Goal: Information Seeking & Learning: Learn about a topic

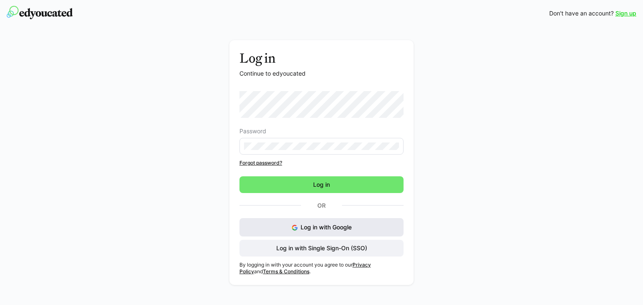
click at [340, 225] on span "Log in with Google" at bounding box center [325, 227] width 51 height 7
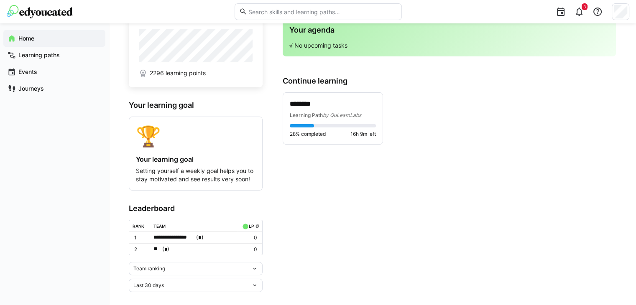
scroll to position [35, 0]
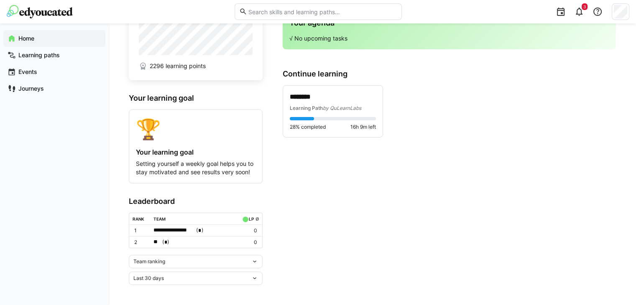
click at [165, 243] on span "*" at bounding box center [165, 242] width 3 height 5
click at [170, 231] on div at bounding box center [318, 152] width 636 height 305
click at [311, 96] on p "********" at bounding box center [333, 97] width 86 height 10
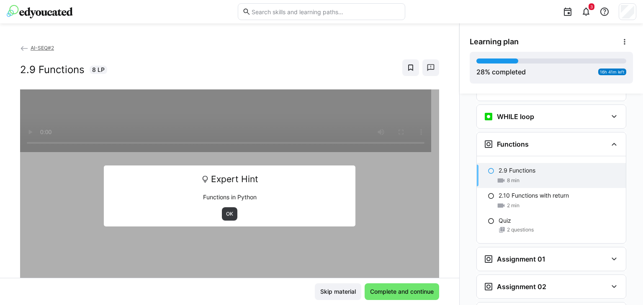
scroll to position [617, 0]
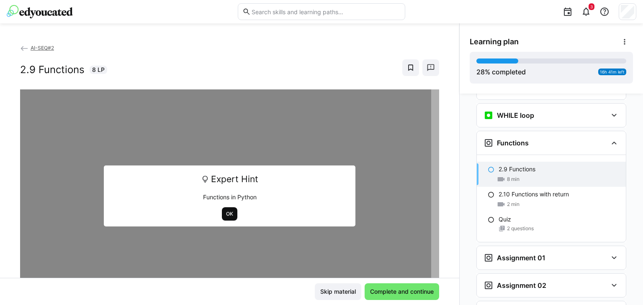
click at [226, 216] on span "OK" at bounding box center [229, 214] width 9 height 7
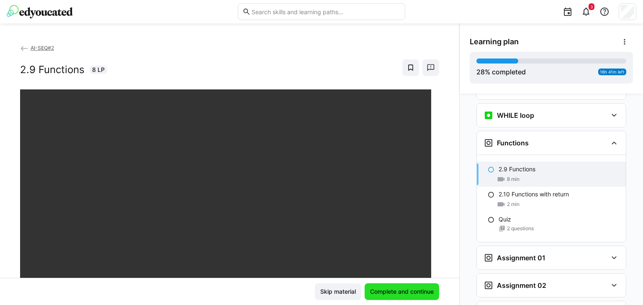
click at [384, 293] on span "Complete and continue" at bounding box center [402, 292] width 66 height 8
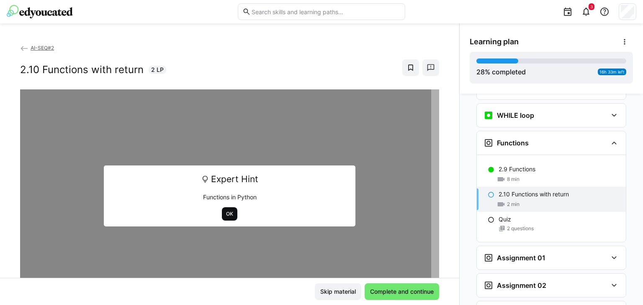
click at [228, 215] on span "OK" at bounding box center [229, 214] width 9 height 7
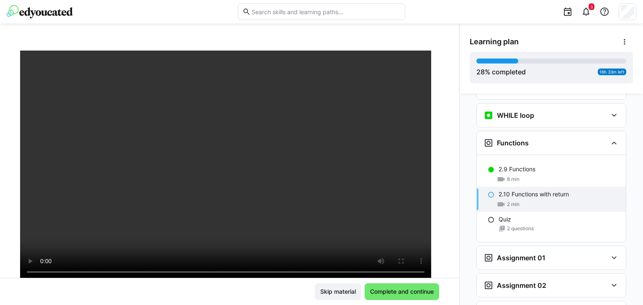
scroll to position [35, 0]
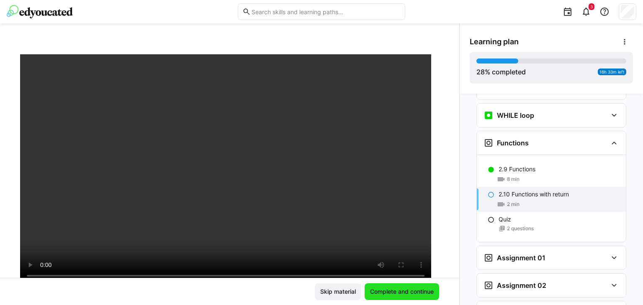
click at [411, 289] on span "Complete and continue" at bounding box center [402, 292] width 66 height 8
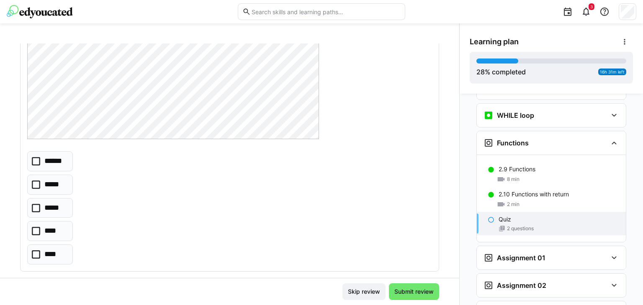
scroll to position [141, 0]
click at [35, 225] on icon at bounding box center [36, 228] width 8 height 8
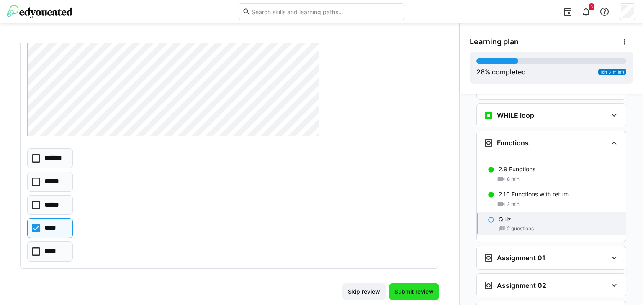
click at [398, 292] on span "Submit review" at bounding box center [414, 292] width 42 height 8
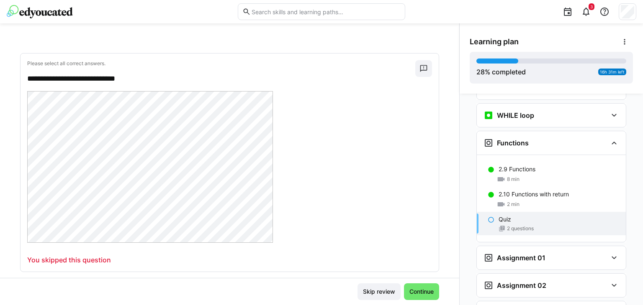
scroll to position [395, 0]
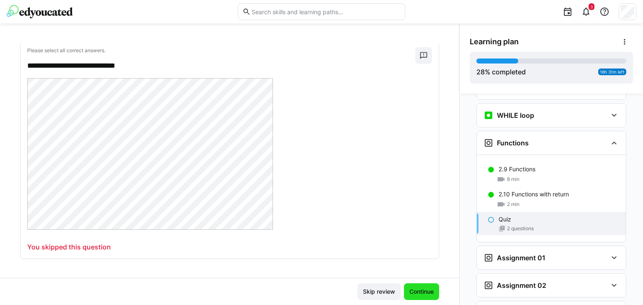
click at [417, 290] on span "Continue" at bounding box center [421, 292] width 27 height 8
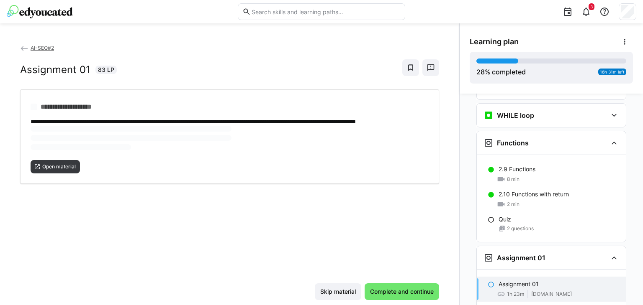
scroll to position [700, 0]
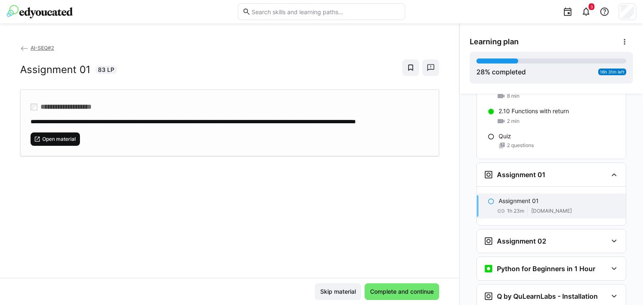
click at [67, 143] on span "Open material" at bounding box center [58, 139] width 35 height 7
click at [64, 143] on span "Open material" at bounding box center [58, 139] width 35 height 7
click at [60, 143] on span "Open material" at bounding box center [58, 139] width 35 height 7
click at [399, 291] on span "Complete and continue" at bounding box center [402, 292] width 66 height 8
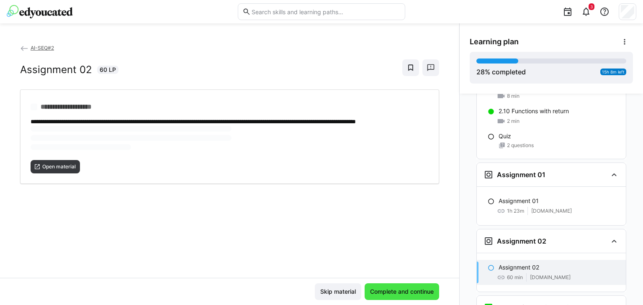
scroll to position [739, 0]
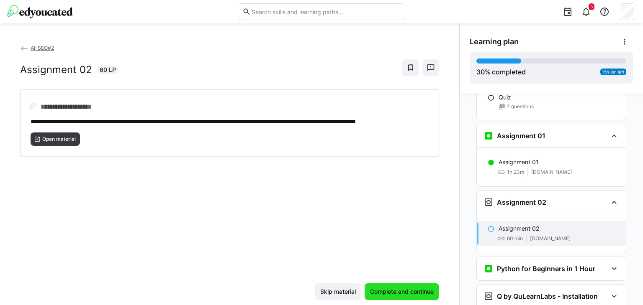
click at [399, 291] on span "Complete and continue" at bounding box center [402, 292] width 66 height 8
click at [378, 290] on span "Complete and continue" at bounding box center [402, 292] width 66 height 8
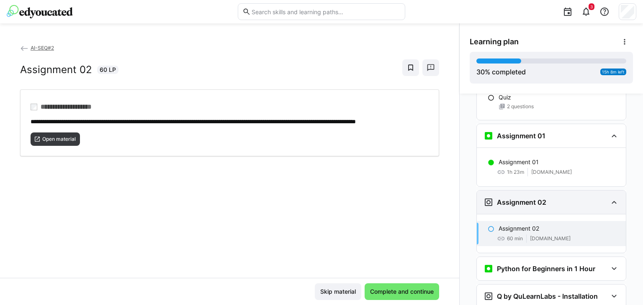
click at [524, 198] on h3 "Assignment 02" at bounding box center [521, 202] width 49 height 8
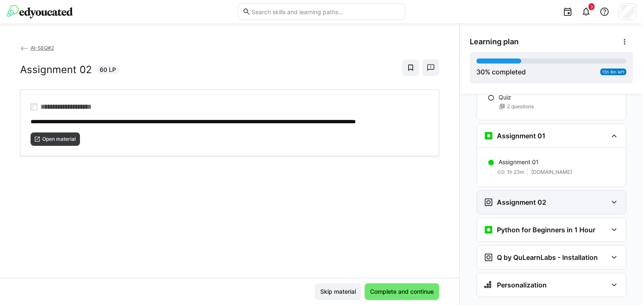
click at [524, 198] on h3 "Assignment 02" at bounding box center [521, 202] width 49 height 8
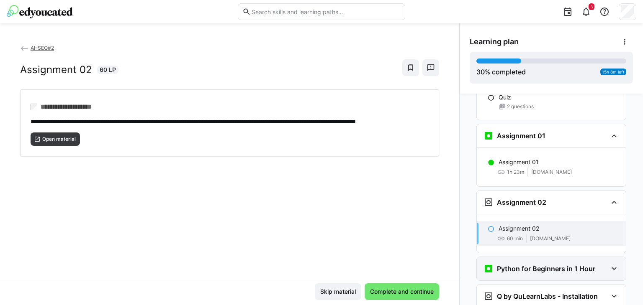
click at [525, 265] on h3 "Python for Beginners in 1 Hour" at bounding box center [546, 269] width 98 height 8
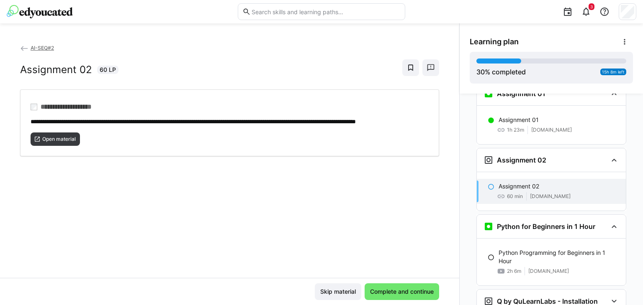
scroll to position [786, 0]
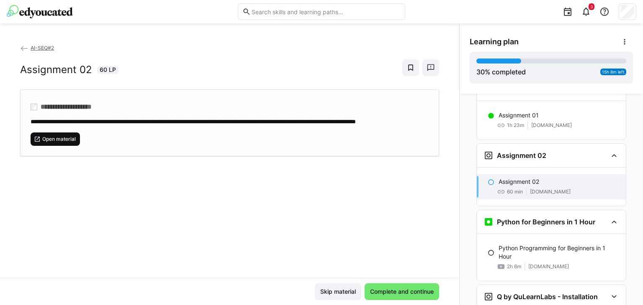
click at [67, 143] on span "Open material" at bounding box center [58, 139] width 35 height 7
click at [397, 291] on span "Complete and continue" at bounding box center [402, 292] width 66 height 8
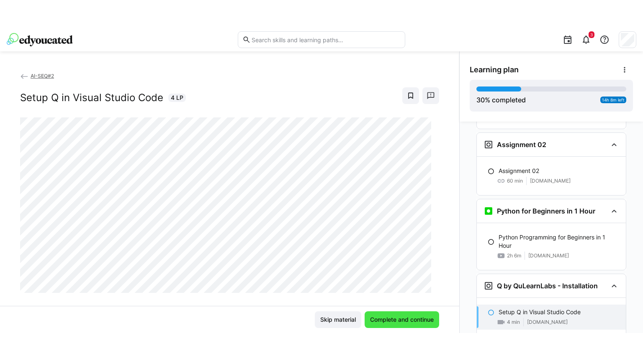
scroll to position [825, 0]
